Goal: Task Accomplishment & Management: Complete application form

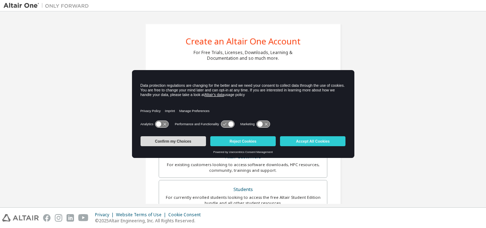
click at [152, 142] on button "Confirm my Choices" at bounding box center [173, 141] width 65 height 10
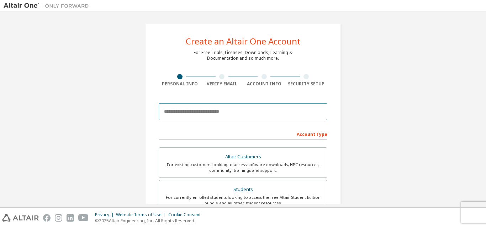
click at [227, 111] on input "email" at bounding box center [243, 111] width 169 height 17
type input "**********"
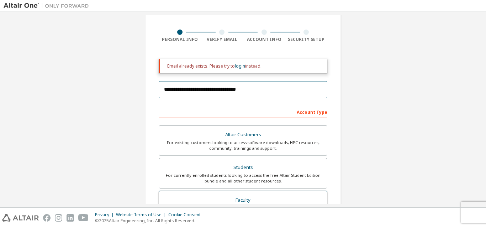
scroll to position [71, 0]
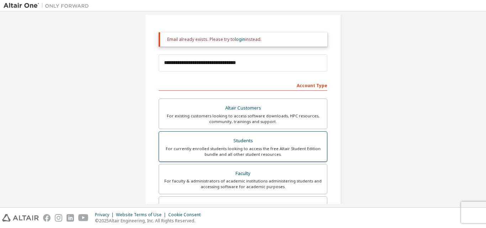
click at [243, 149] on div "For currently enrolled students looking to access the free Altair Student Editi…" at bounding box center [242, 151] width 159 height 11
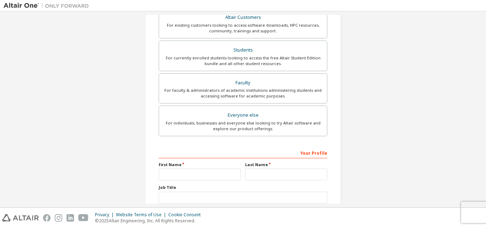
scroll to position [178, 0]
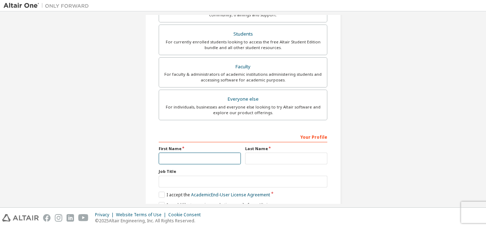
click at [188, 157] on input "text" at bounding box center [200, 159] width 82 height 12
type input "**********"
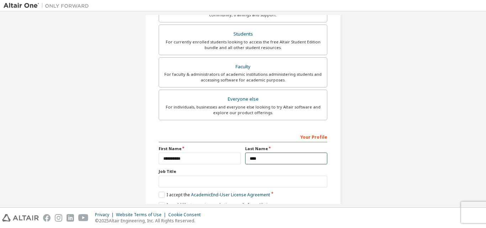
type input "****"
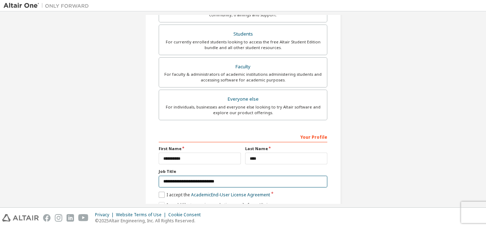
type input "**********"
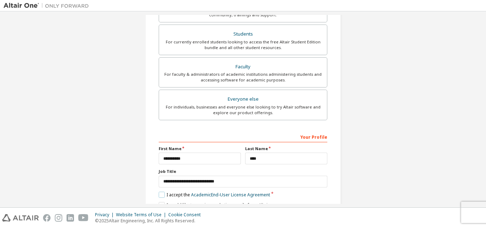
click at [160, 194] on label "I accept the Academic End-User License Agreement" at bounding box center [214, 195] width 111 height 6
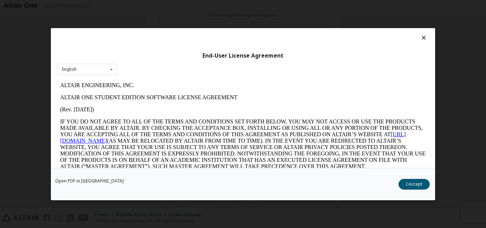
scroll to position [213, 0]
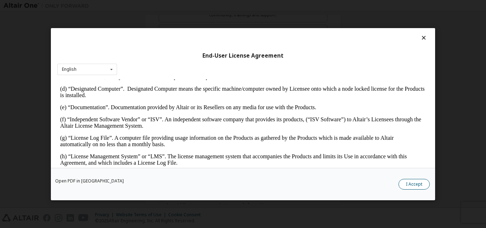
click at [414, 179] on button "I Accept" at bounding box center [413, 184] width 31 height 11
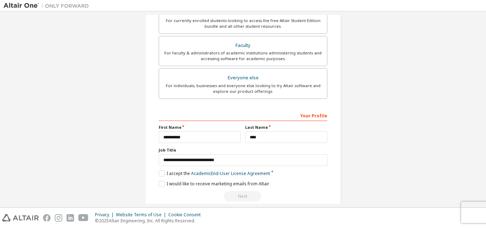
scroll to position [211, 0]
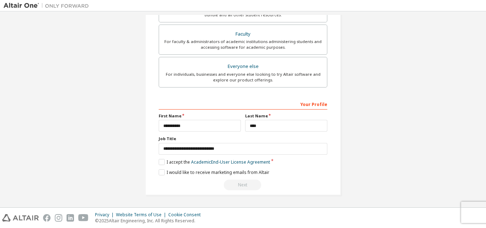
drag, startPoint x: 321, startPoint y: 161, endPoint x: 297, endPoint y: 162, distance: 23.8
click at [321, 161] on div "I accept the Academic End-User License Agreement" at bounding box center [243, 162] width 169 height 6
click at [160, 173] on label "I would like to receive marketing emails from Altair" at bounding box center [214, 172] width 111 height 6
click at [159, 172] on label "I would like to receive marketing emails from Altair" at bounding box center [214, 172] width 111 height 6
click at [237, 184] on div "Next" at bounding box center [243, 185] width 169 height 11
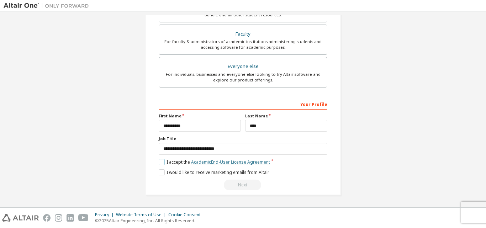
click at [233, 162] on link "Academic End-User License Agreement" at bounding box center [230, 162] width 79 height 6
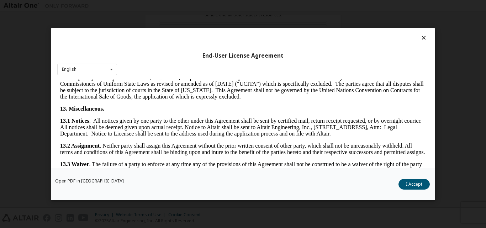
scroll to position [1160, 0]
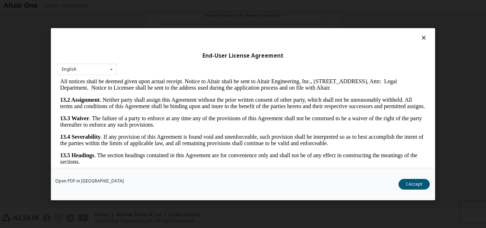
click at [412, 185] on button "I Accept" at bounding box center [413, 184] width 31 height 11
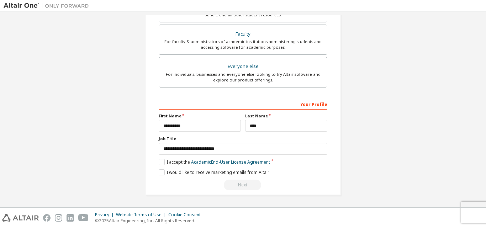
click at [330, 148] on div "**********" at bounding box center [243, 4] width 196 height 382
click at [214, 166] on div "**********" at bounding box center [243, 144] width 169 height 92
click at [217, 163] on link "Academic End-User License Agreement" at bounding box center [230, 162] width 79 height 6
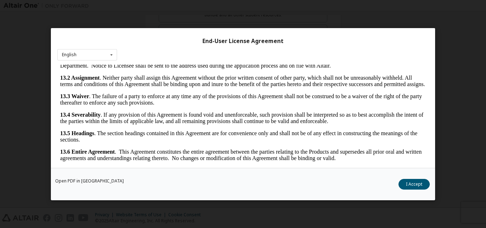
scroll to position [22, 0]
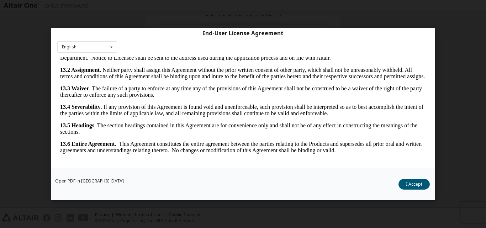
click at [416, 183] on button "I Accept" at bounding box center [413, 184] width 31 height 11
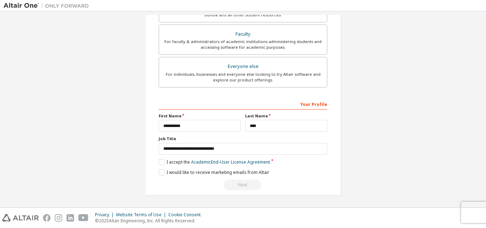
click at [299, 170] on div "I would like to receive marketing emails from Altair" at bounding box center [243, 172] width 169 height 6
click at [159, 173] on label "I would like to receive marketing emails from Altair" at bounding box center [214, 172] width 111 height 6
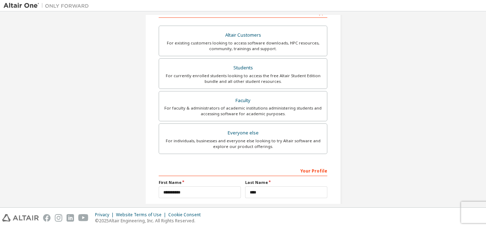
scroll to position [68, 0]
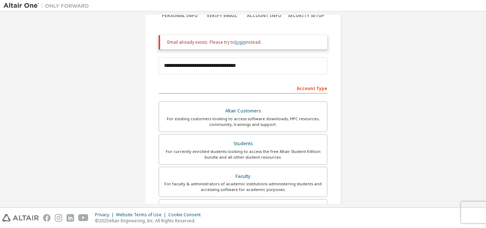
click at [237, 43] on link "login" at bounding box center [240, 42] width 10 height 6
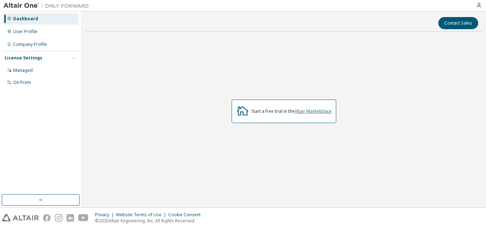
click at [318, 112] on link "Altair Marketplace" at bounding box center [313, 111] width 37 height 6
